Goal: Communication & Community: Participate in discussion

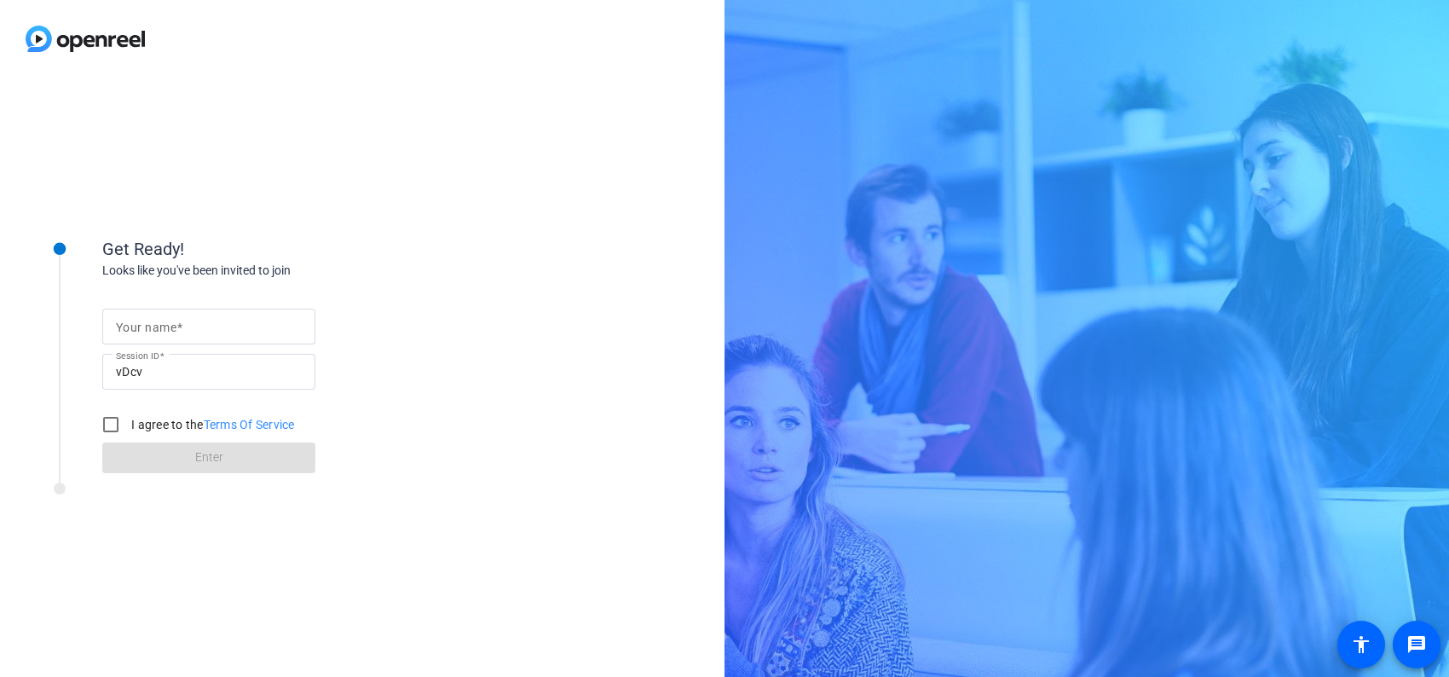
click at [170, 322] on mat-label "Your name" at bounding box center [146, 327] width 60 height 14
click at [170, 322] on input "Your name" at bounding box center [209, 326] width 186 height 20
type input "[PERSON_NAME]"
click at [101, 423] on input "I agree to the Terms Of Service" at bounding box center [111, 424] width 34 height 34
click at [109, 427] on input "I agree to the Terms Of Service" at bounding box center [111, 424] width 34 height 34
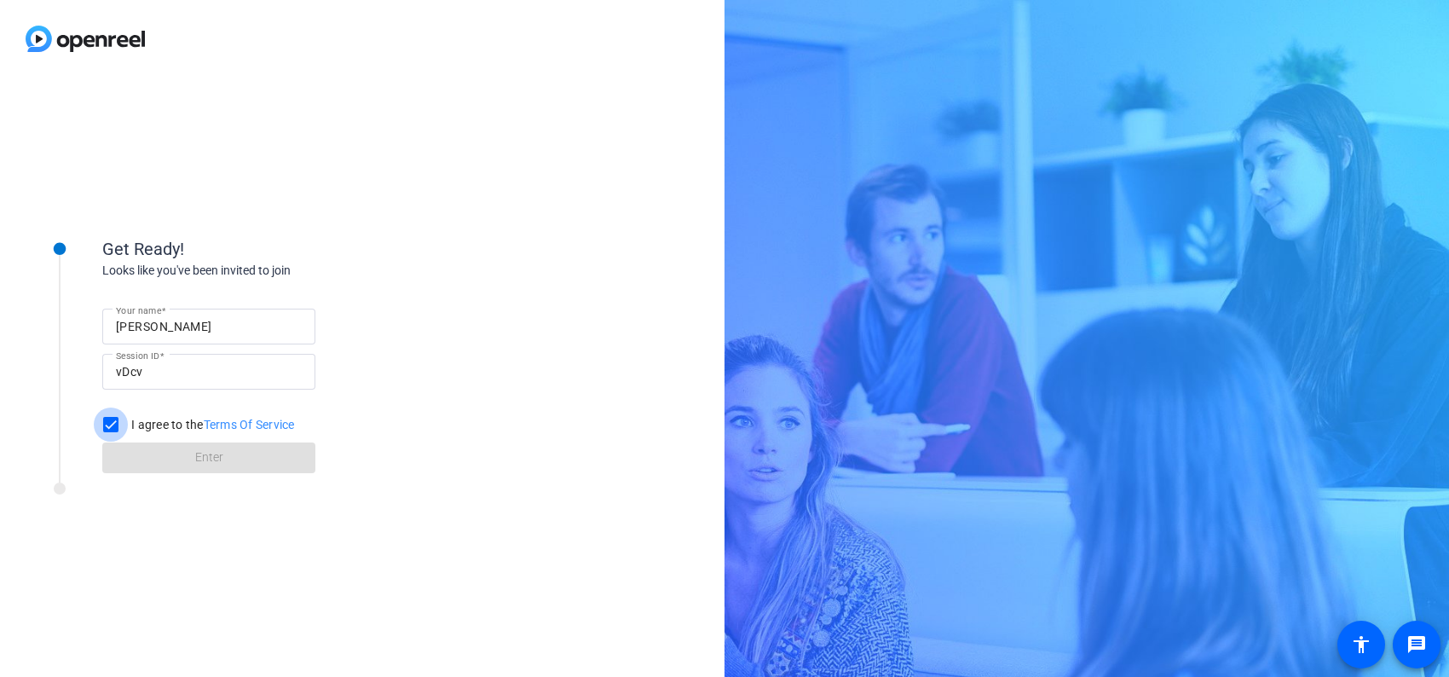
checkbox input "true"
click at [144, 458] on span at bounding box center [208, 457] width 213 height 41
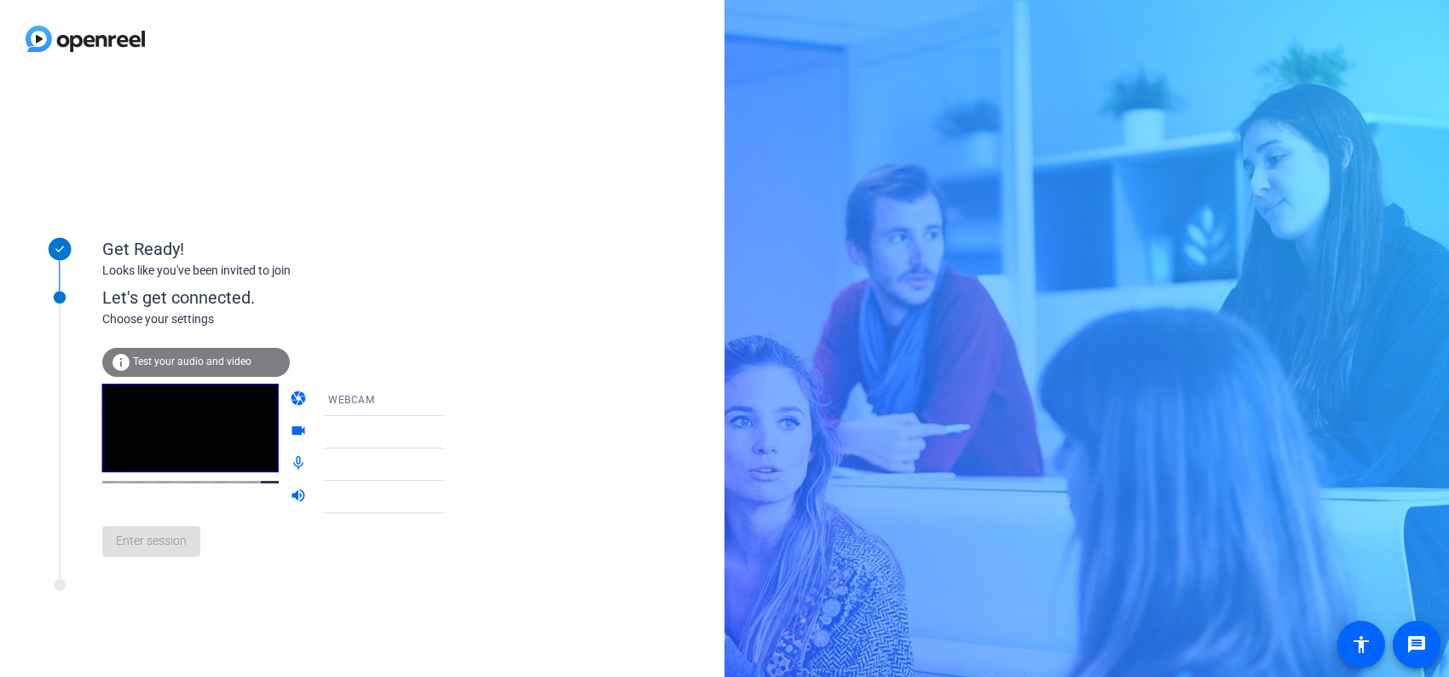
click at [205, 376] on div "info Test your audio and video" at bounding box center [195, 366] width 187 height 36
click at [205, 365] on span "Test your audio and video" at bounding box center [192, 361] width 118 height 12
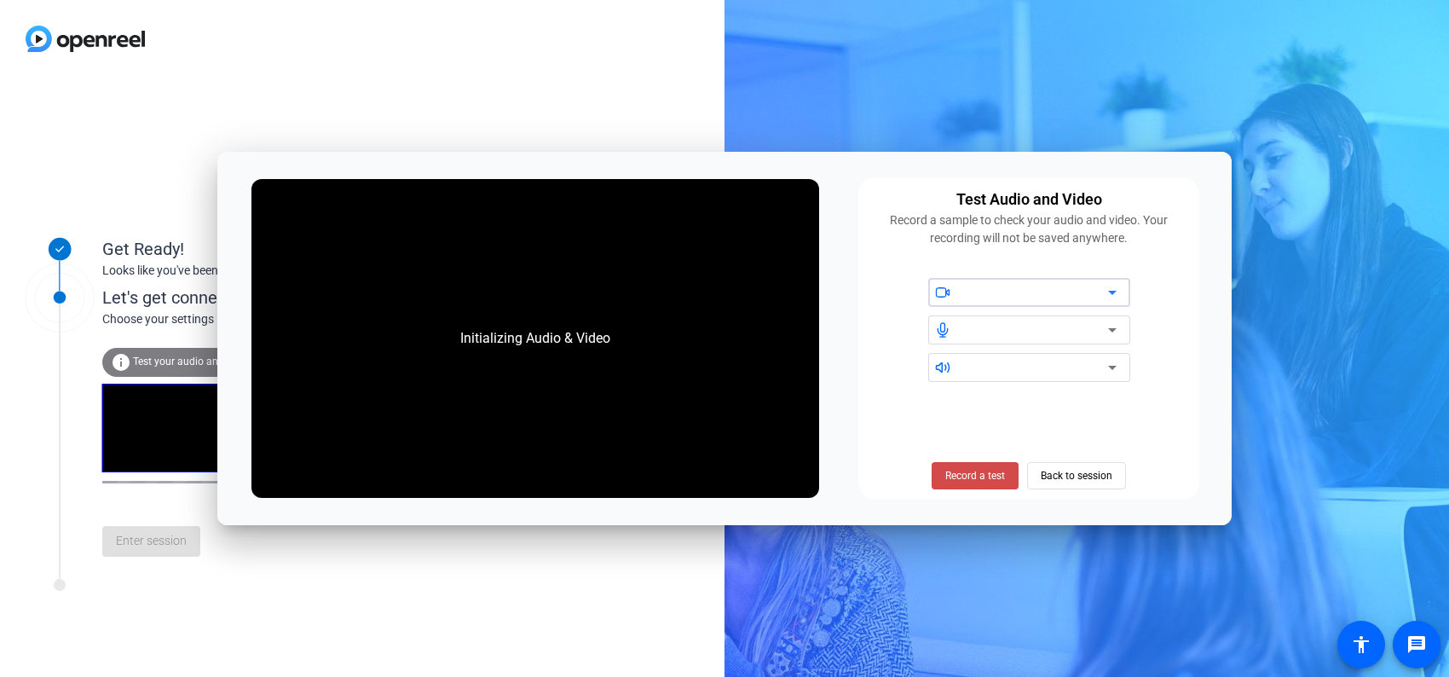
click at [969, 480] on button "Record a test" at bounding box center [974, 475] width 87 height 27
click at [1011, 282] on div at bounding box center [1035, 292] width 145 height 20
click at [1016, 291] on div at bounding box center [1035, 292] width 145 height 20
click at [965, 487] on span at bounding box center [975, 475] width 105 height 41
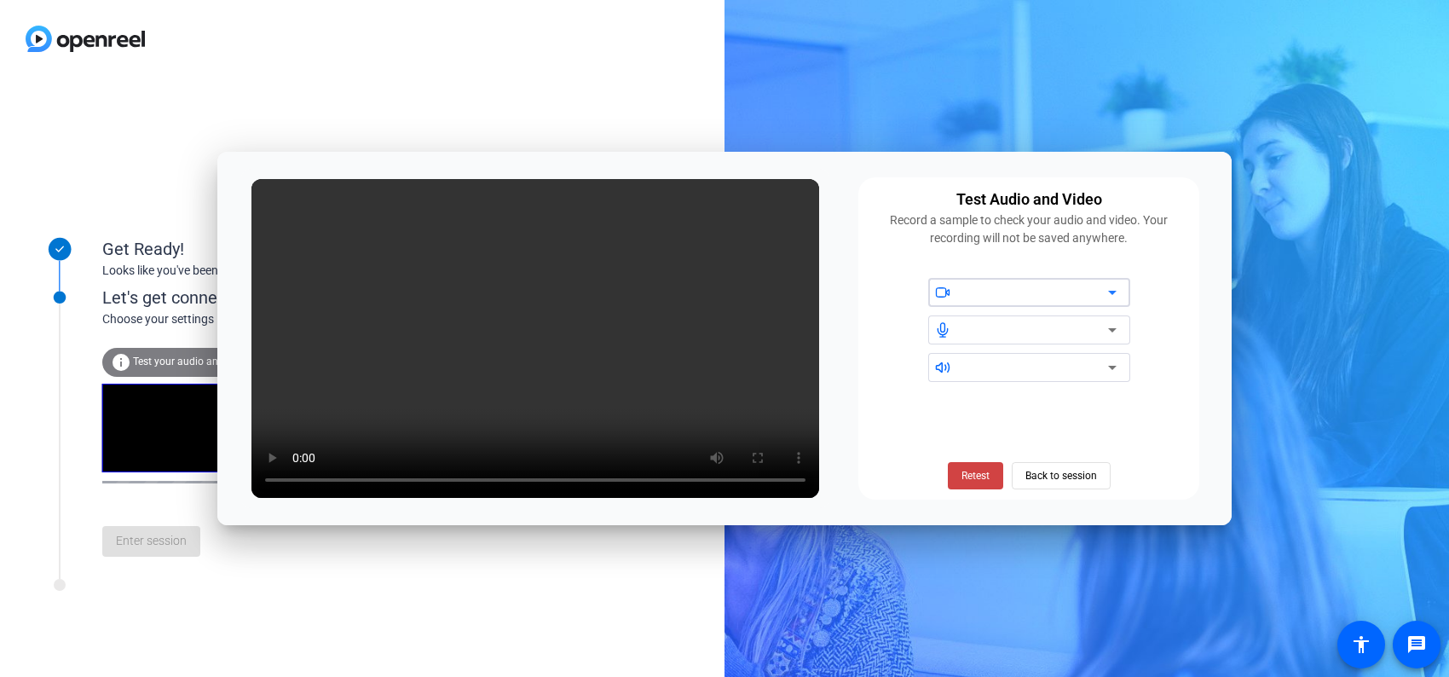
click at [1106, 297] on icon at bounding box center [1112, 292] width 20 height 20
click at [1106, 291] on icon at bounding box center [1112, 292] width 20 height 20
click at [1049, 473] on span "Back to session" at bounding box center [1061, 475] width 72 height 32
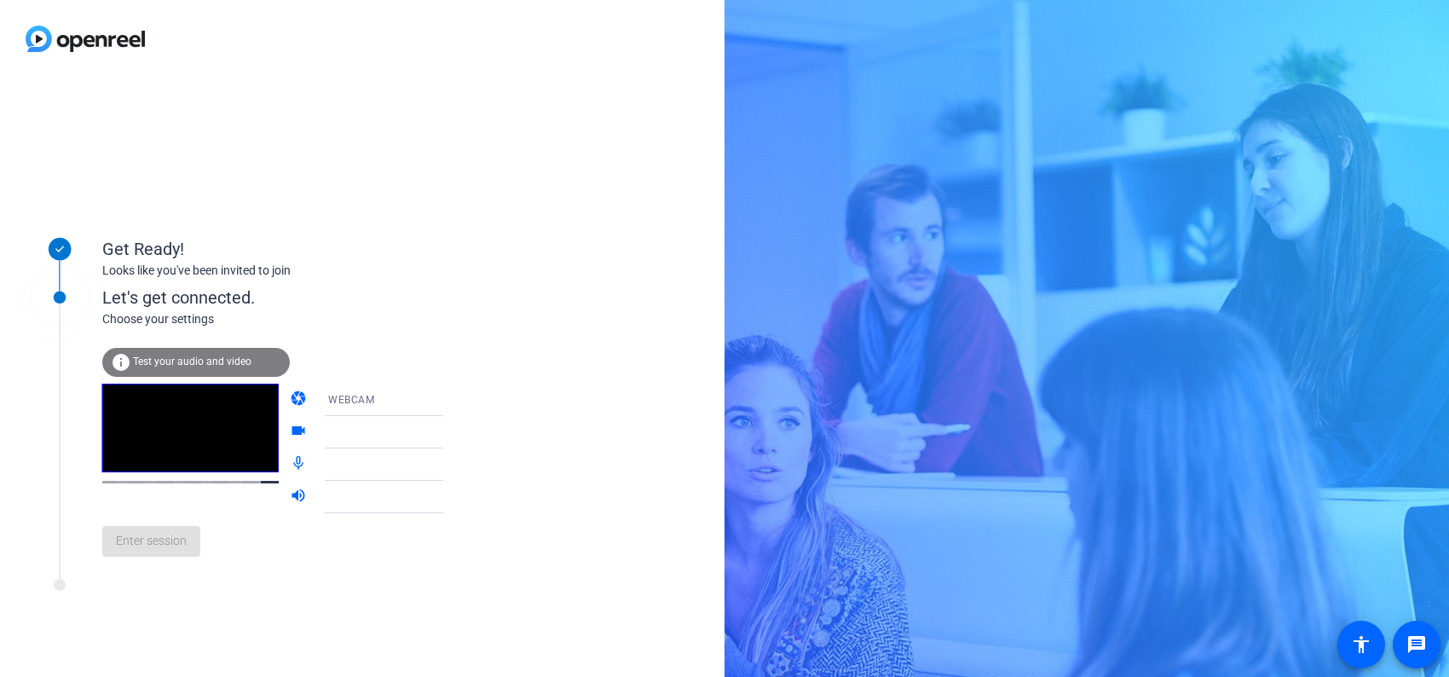
click at [189, 351] on div "info Test your audio and video" at bounding box center [195, 362] width 187 height 29
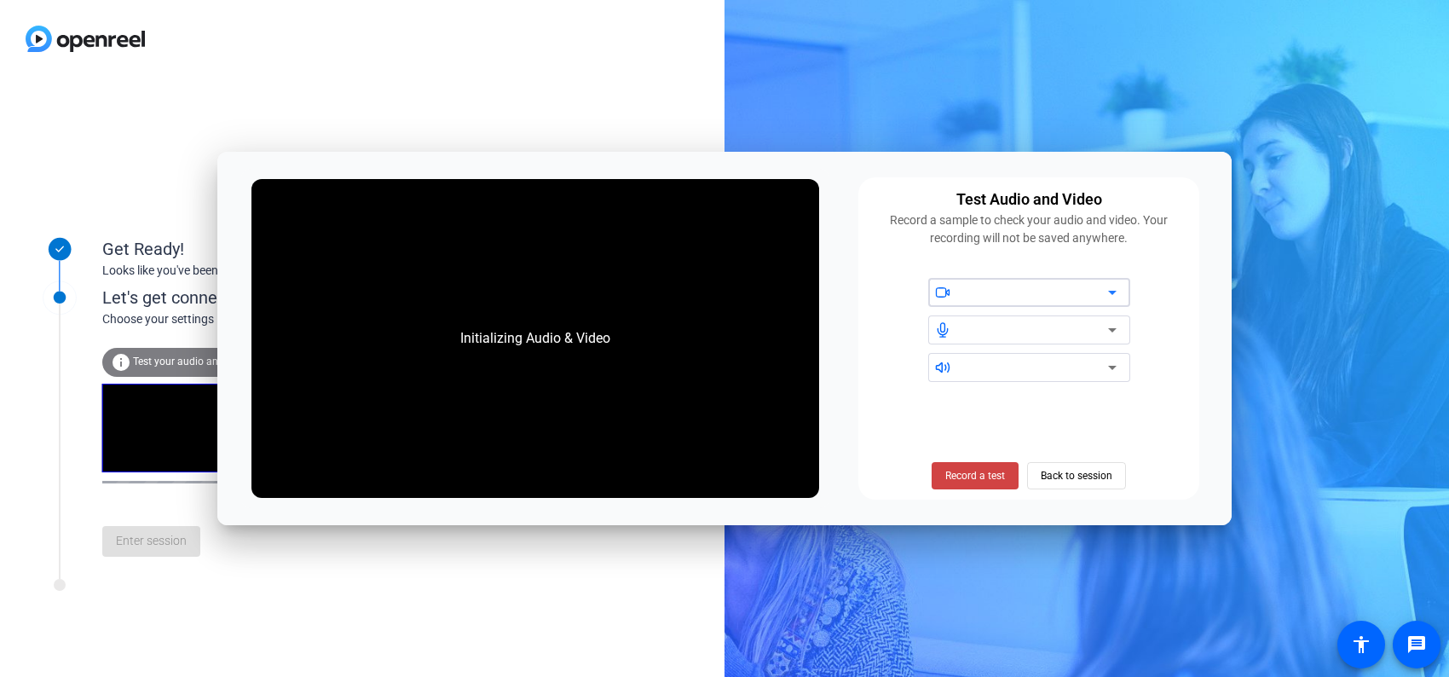
click at [1008, 285] on div at bounding box center [1035, 292] width 145 height 20
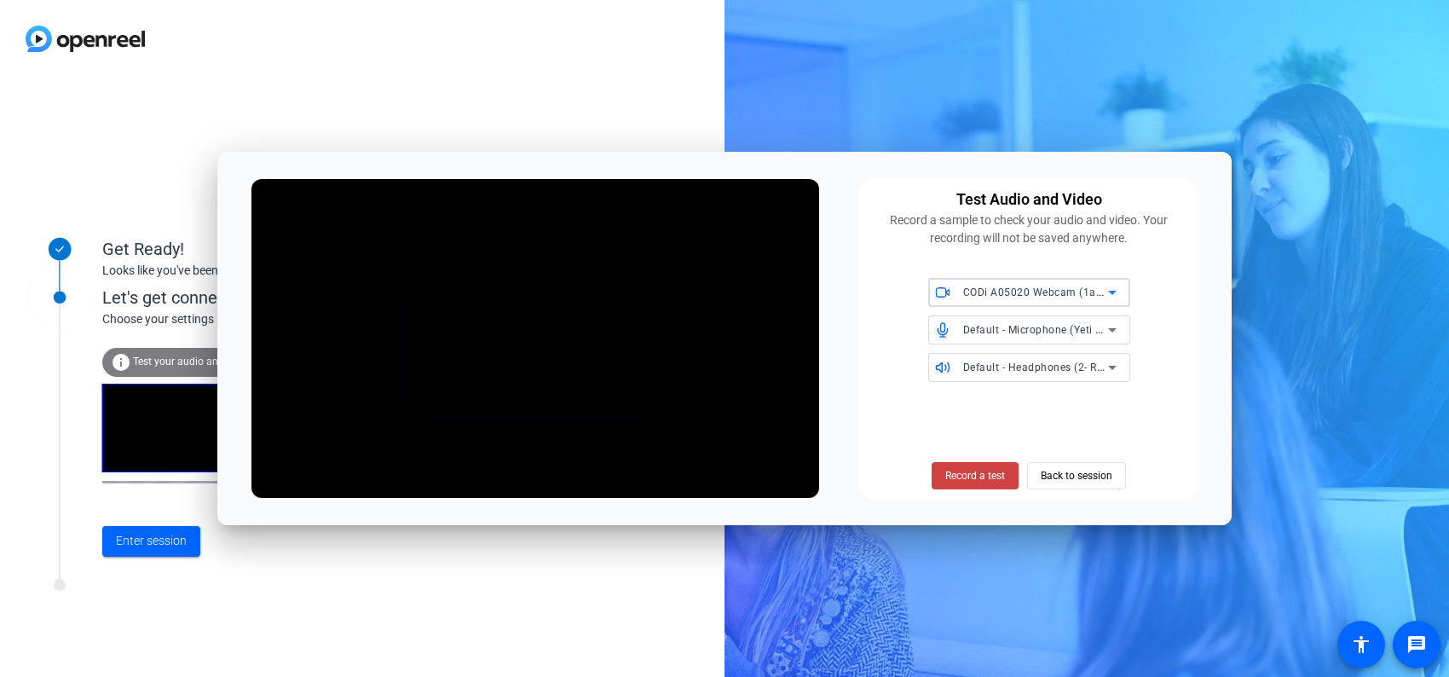
click at [1057, 366] on span "Default - Headphones (2- Realtek(R) Audio)" at bounding box center [1070, 367] width 214 height 14
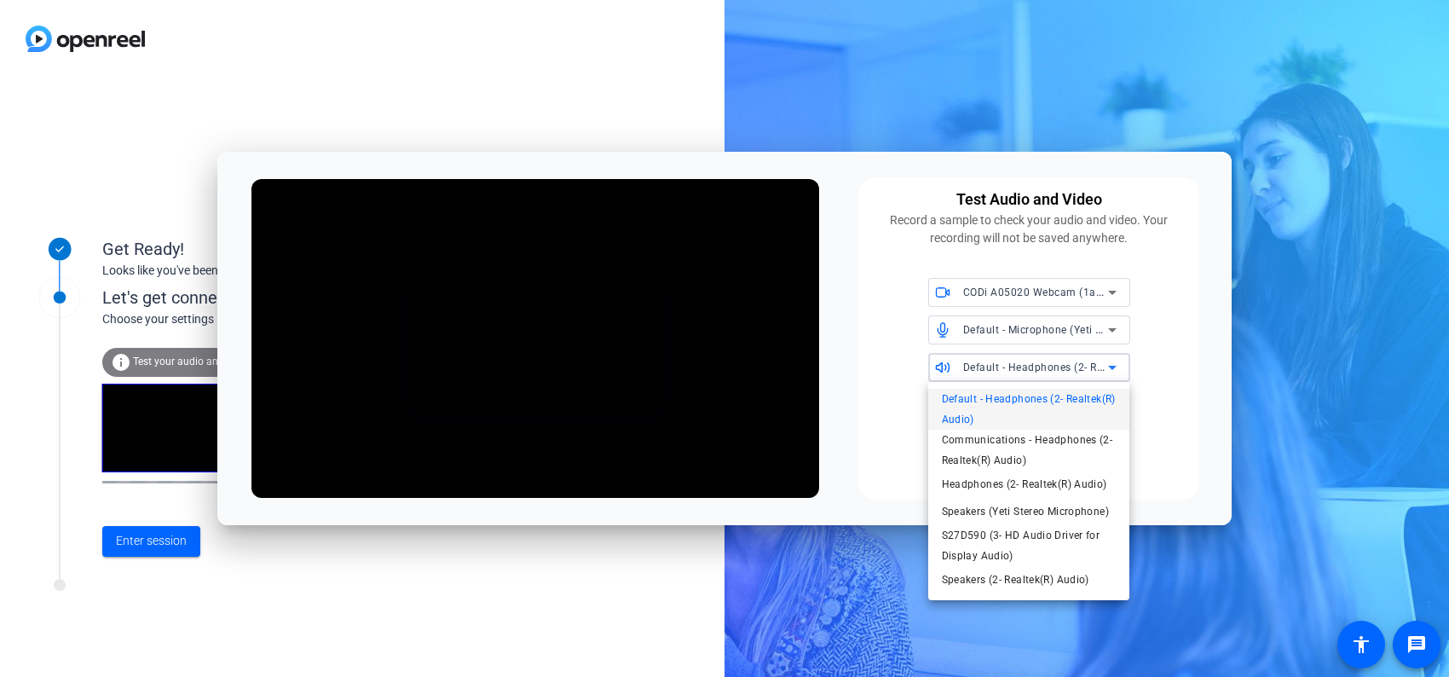
click at [1057, 366] on div at bounding box center [724, 338] width 1449 height 677
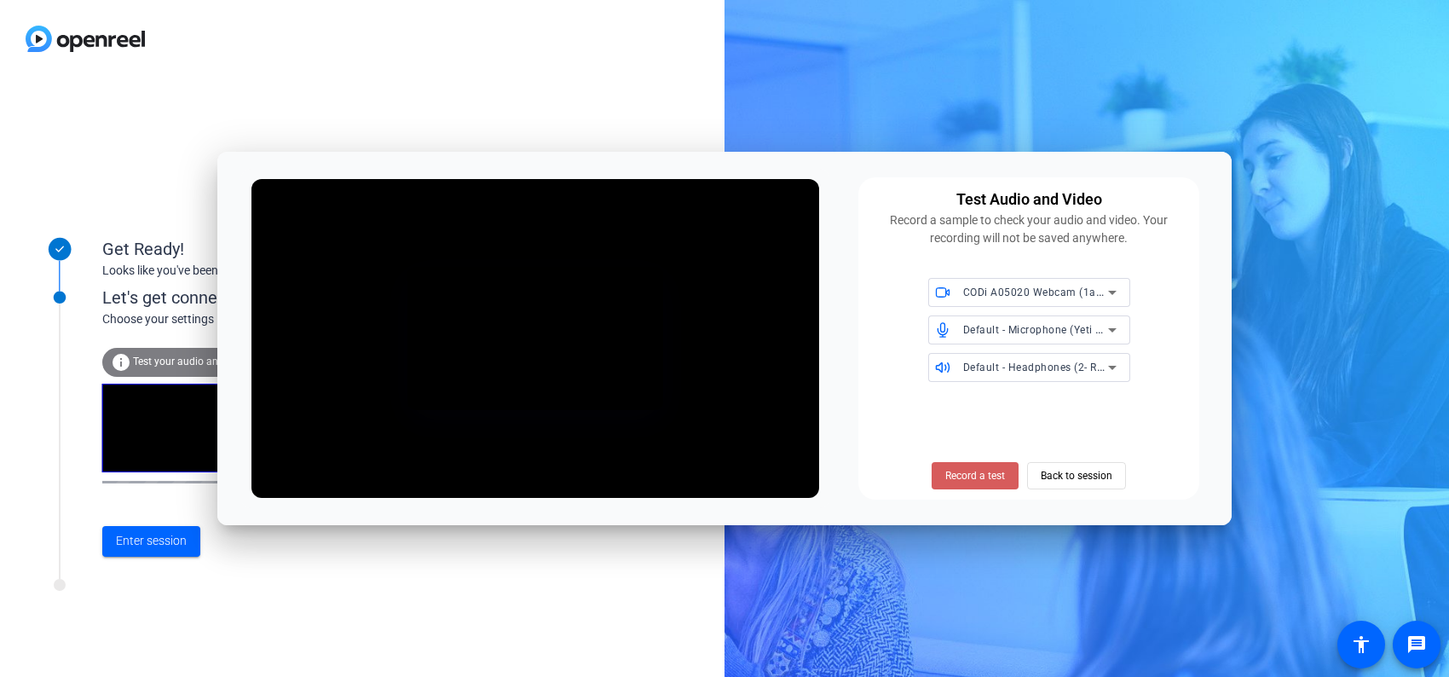
click at [983, 467] on span at bounding box center [974, 475] width 87 height 41
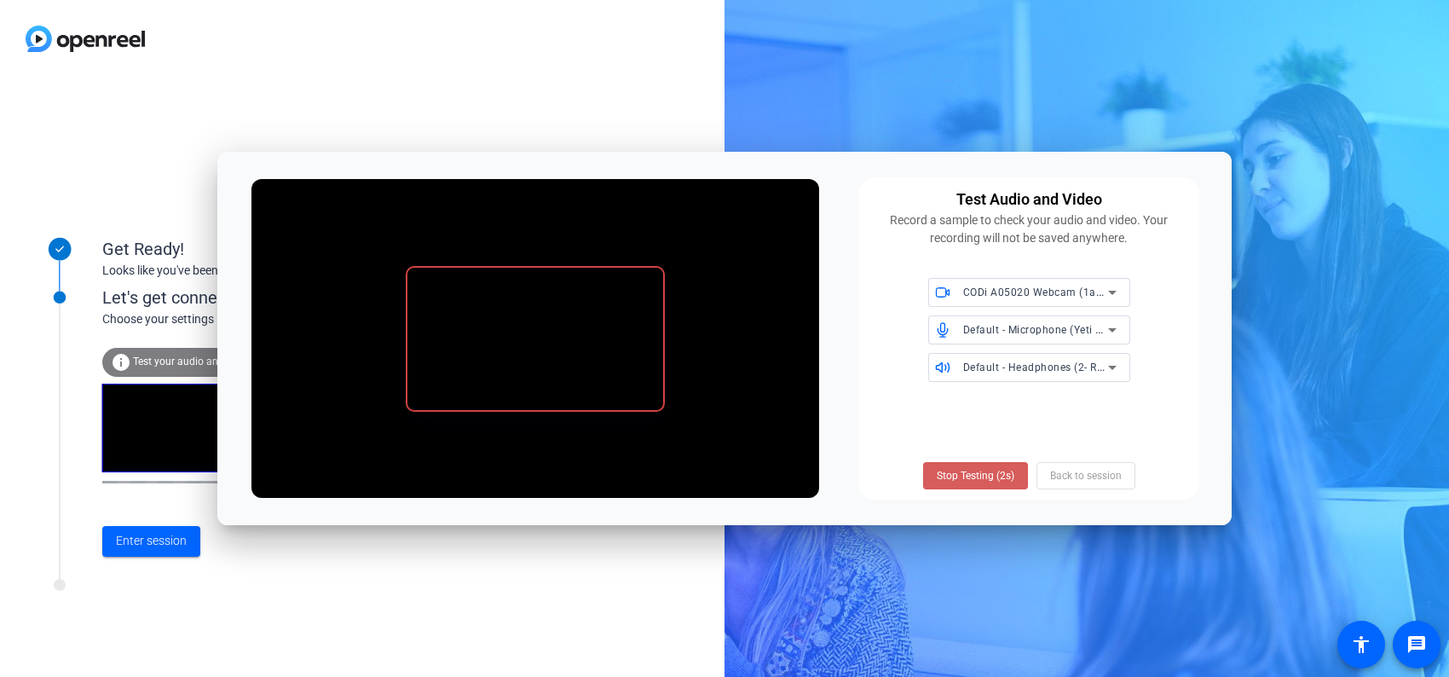
click at [1005, 470] on span "Stop Testing (2s)" at bounding box center [975, 475] width 78 height 15
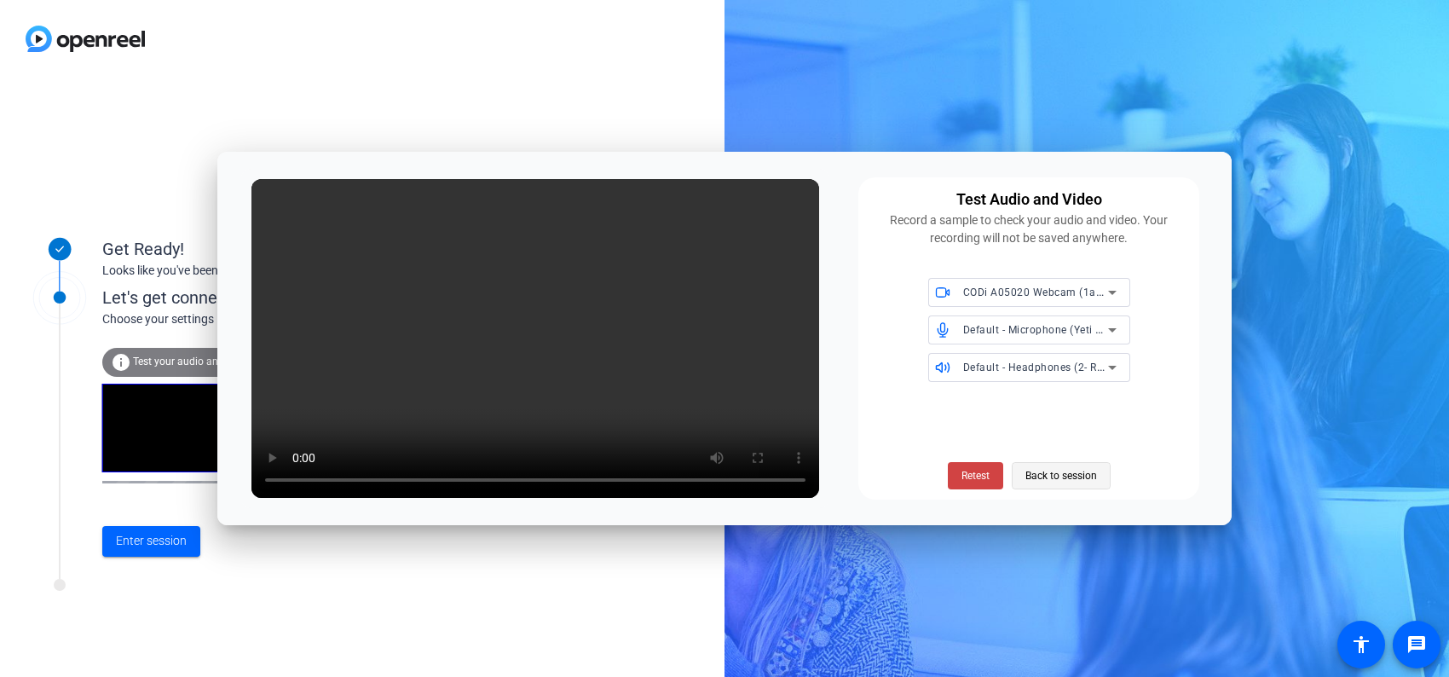
click at [1074, 479] on span "Back to session" at bounding box center [1061, 475] width 72 height 32
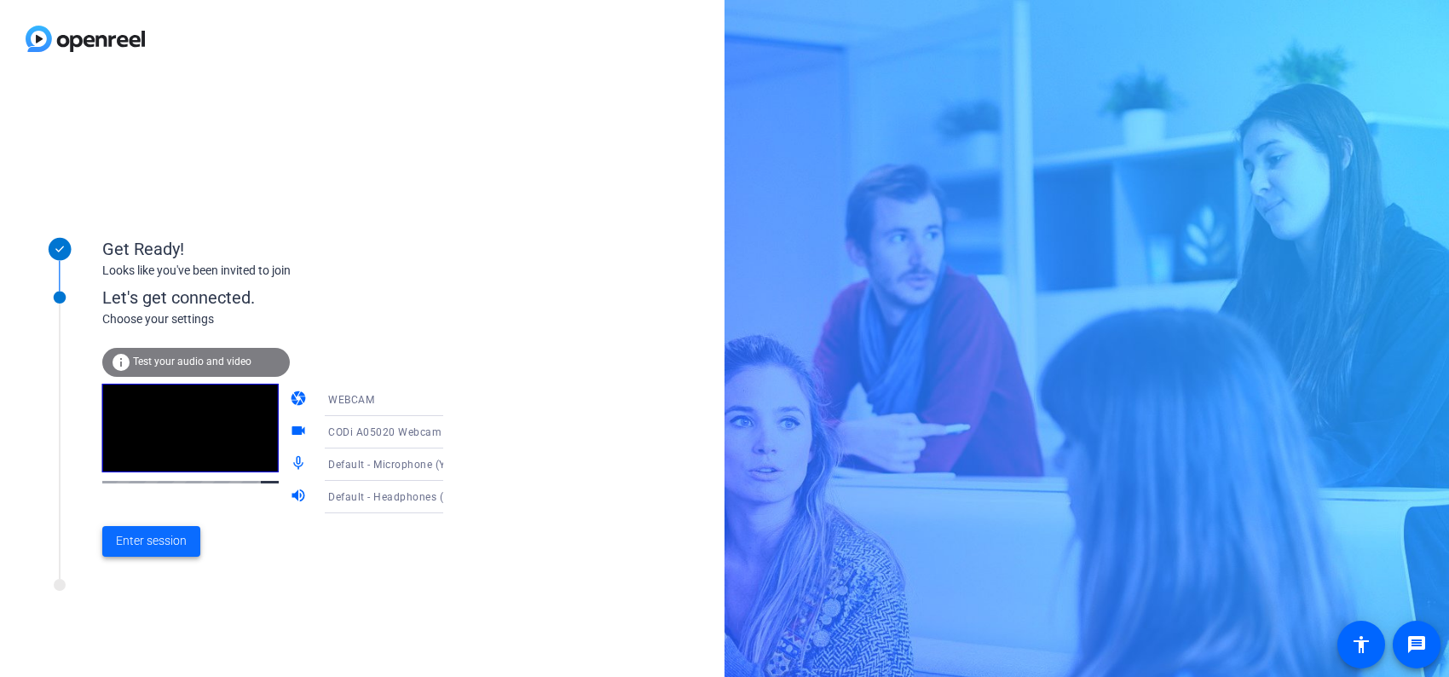
click at [138, 542] on span "Enter session" at bounding box center [151, 541] width 71 height 18
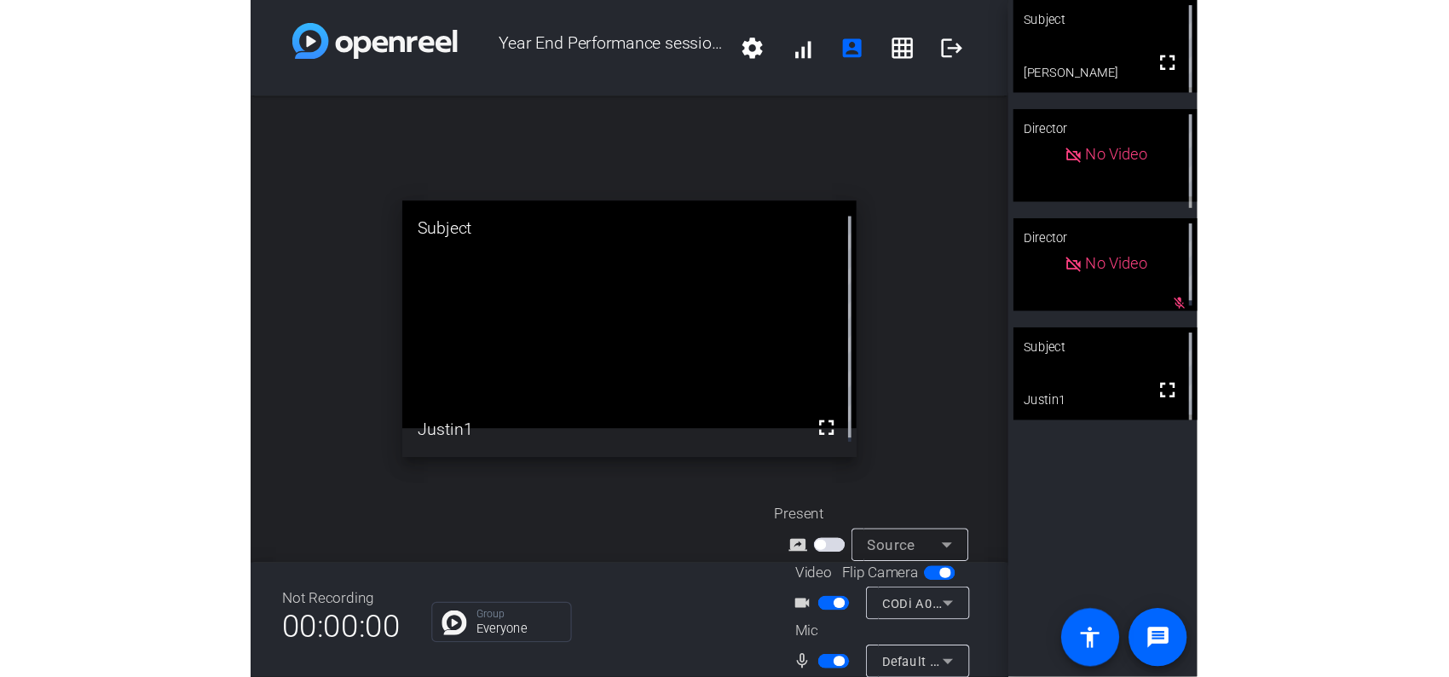
scroll to position [28, 0]
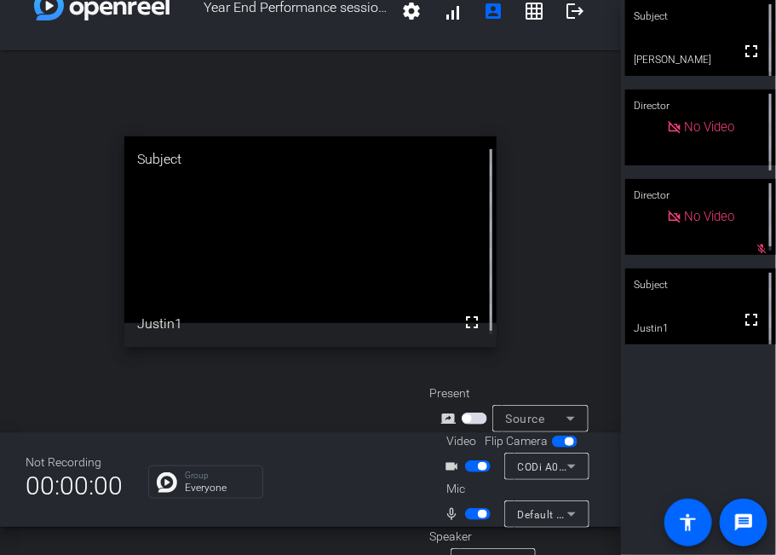
click at [446, 87] on div "open_in_new Subject fullscreen Justin1" at bounding box center [310, 241] width 621 height 383
click at [577, 414] on icon at bounding box center [571, 418] width 20 height 20
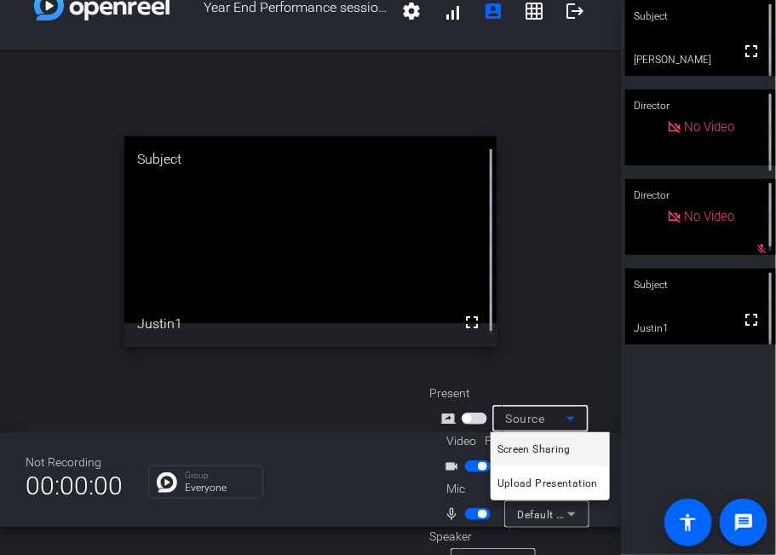
click at [533, 451] on span "Screen Sharing" at bounding box center [534, 449] width 73 height 20
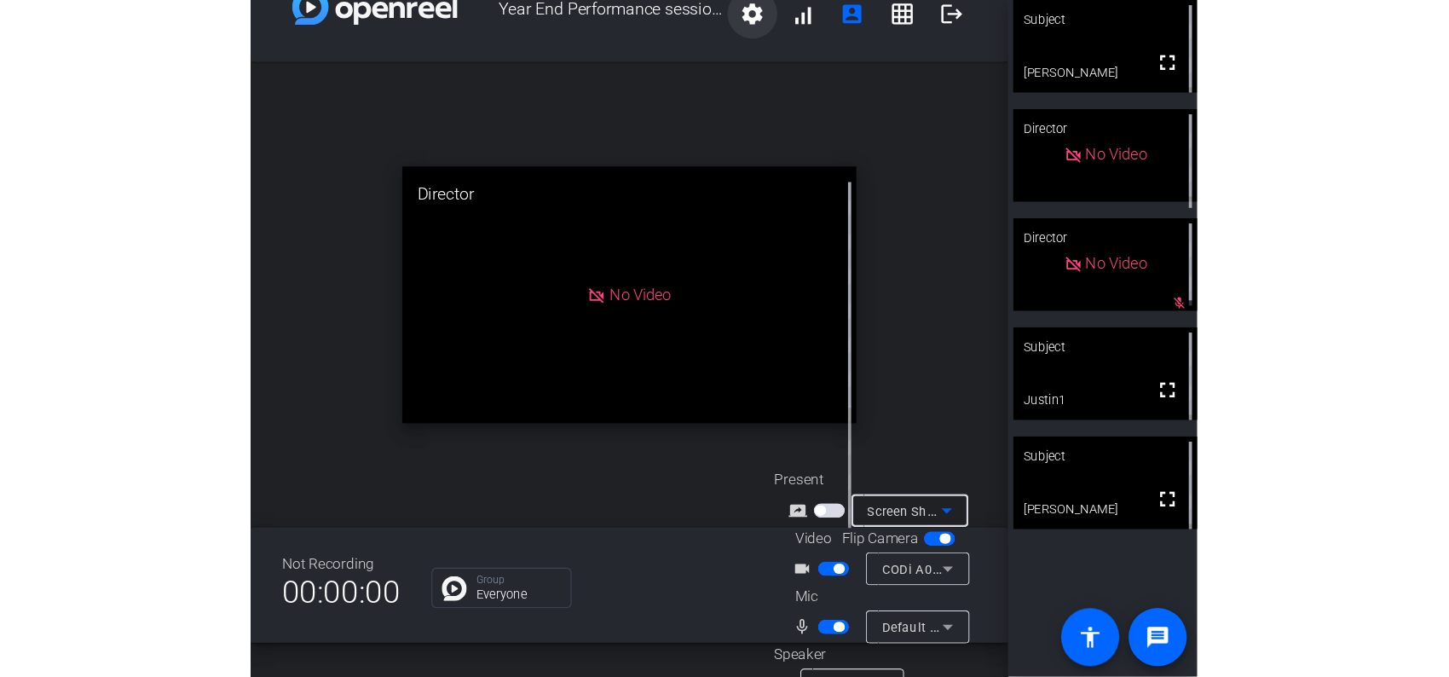
scroll to position [0, 0]
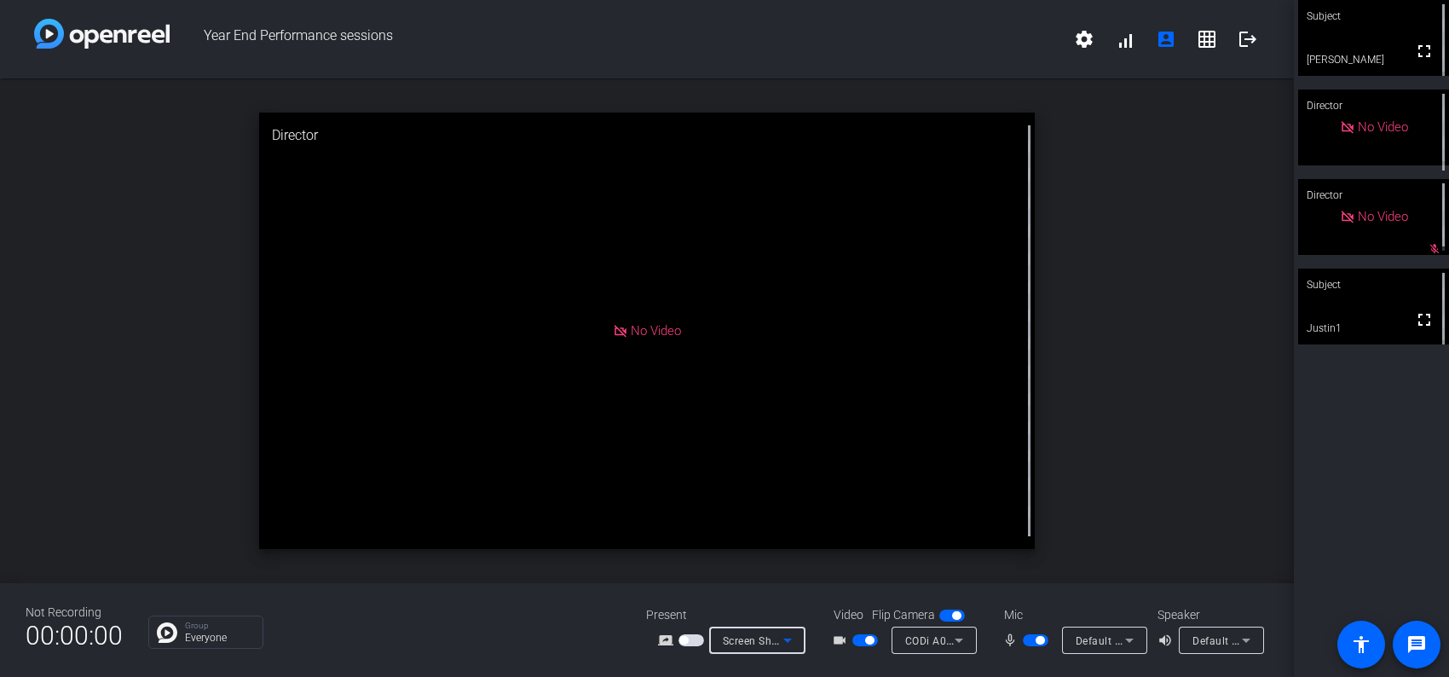
click at [1069, 365] on div "open_in_new Director No Video" at bounding box center [646, 330] width 1293 height 504
click at [1091, 34] on mat-icon "settings" at bounding box center [1084, 39] width 20 height 20
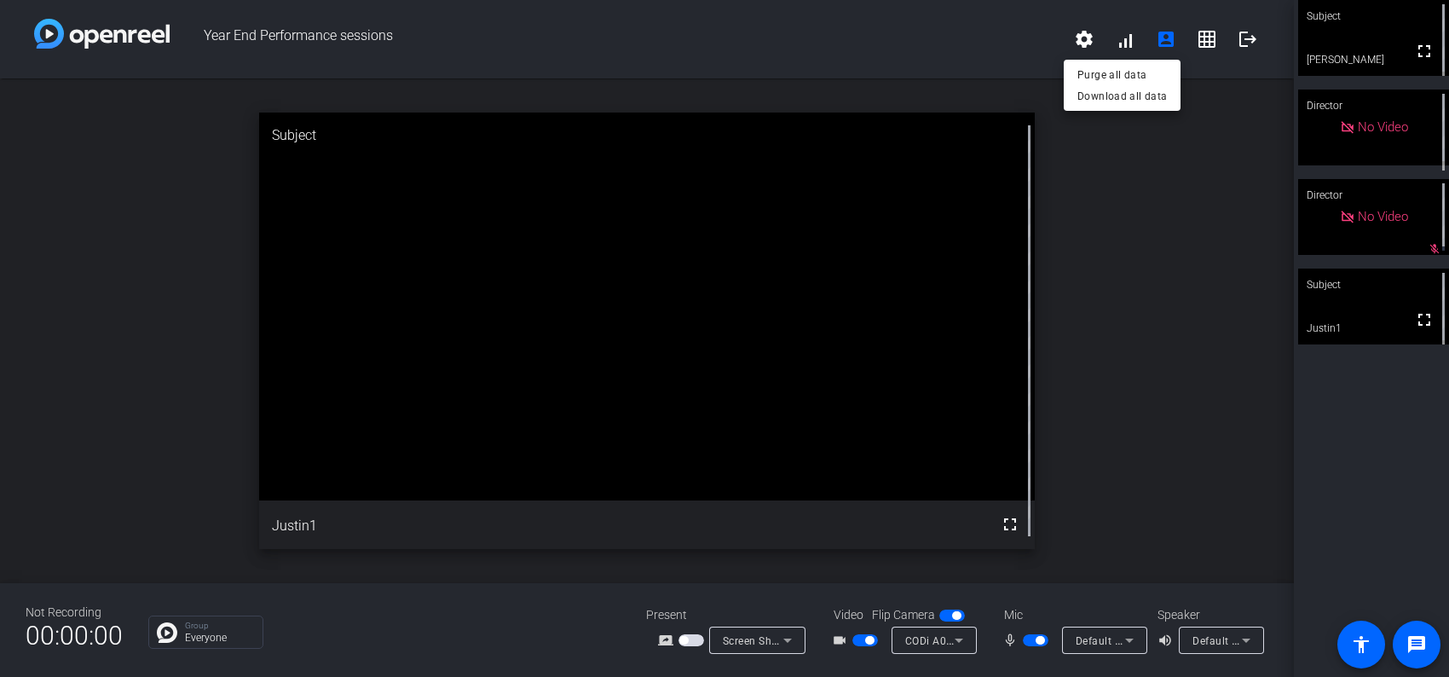
click at [984, 47] on div at bounding box center [724, 338] width 1449 height 677
click at [753, 40] on span "Year End Performance sessions" at bounding box center [617, 39] width 894 height 41
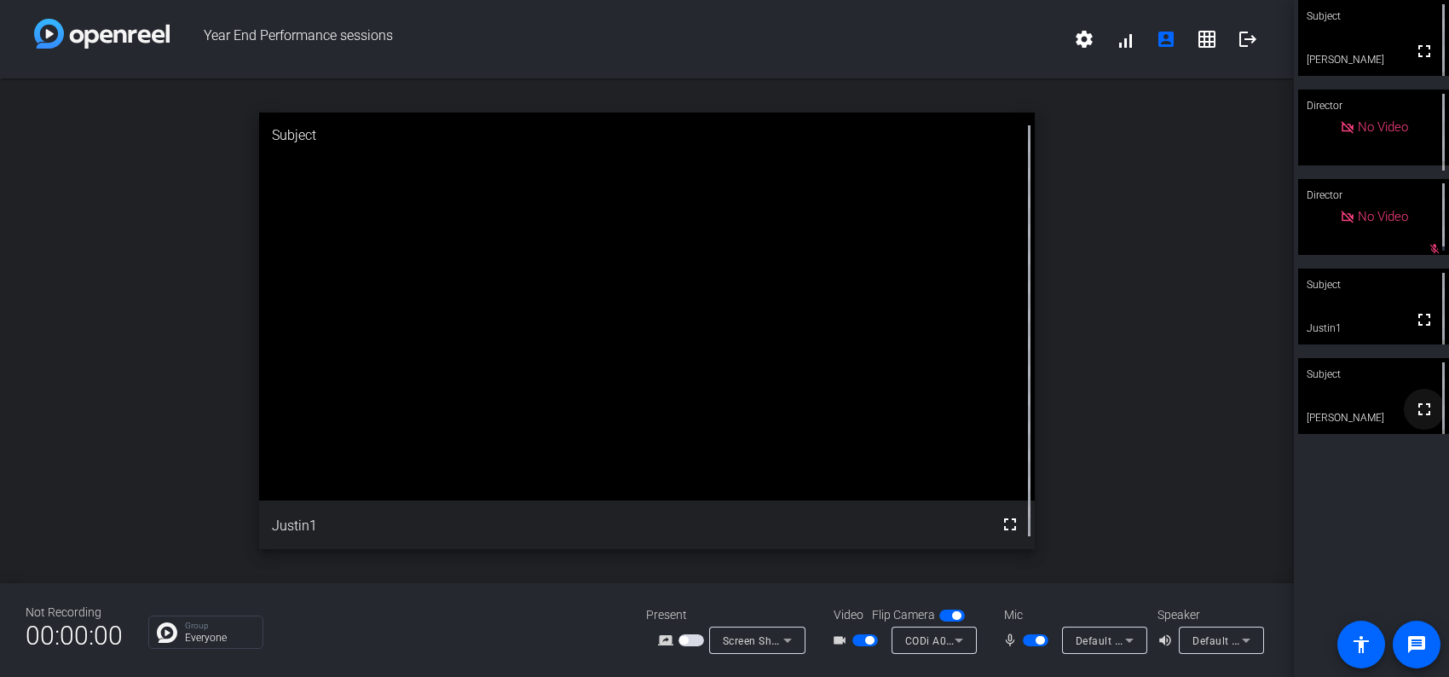
click at [1414, 411] on mat-icon "fullscreen" at bounding box center [1424, 409] width 20 height 20
